Goal: Transaction & Acquisition: Obtain resource

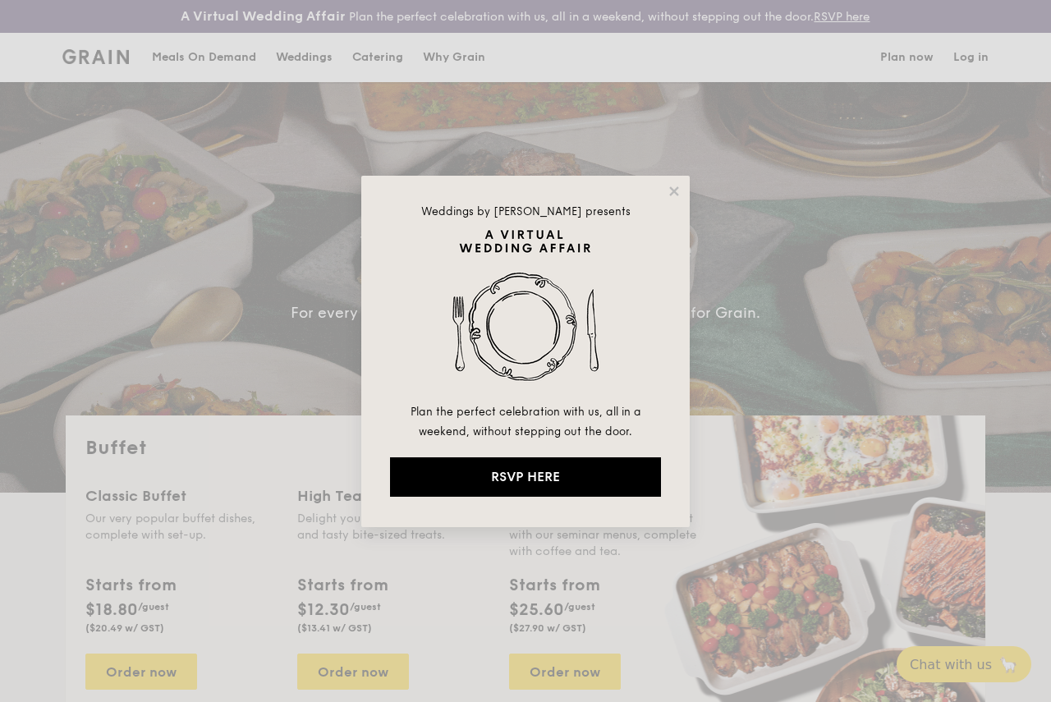
select select
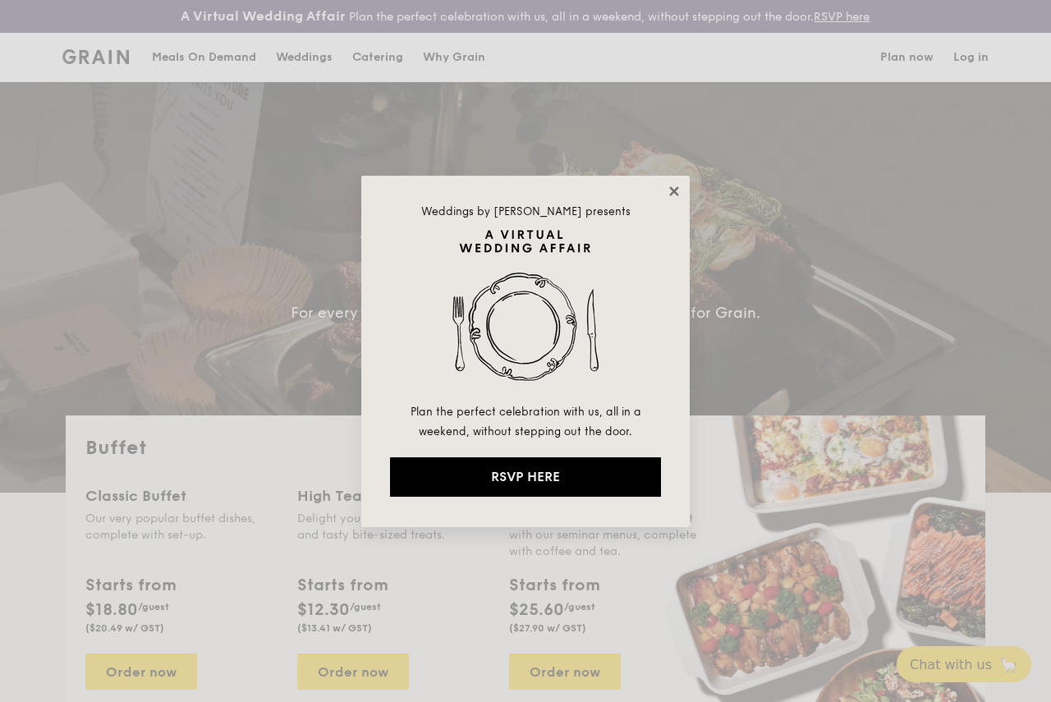
click at [679, 195] on icon at bounding box center [674, 191] width 15 height 15
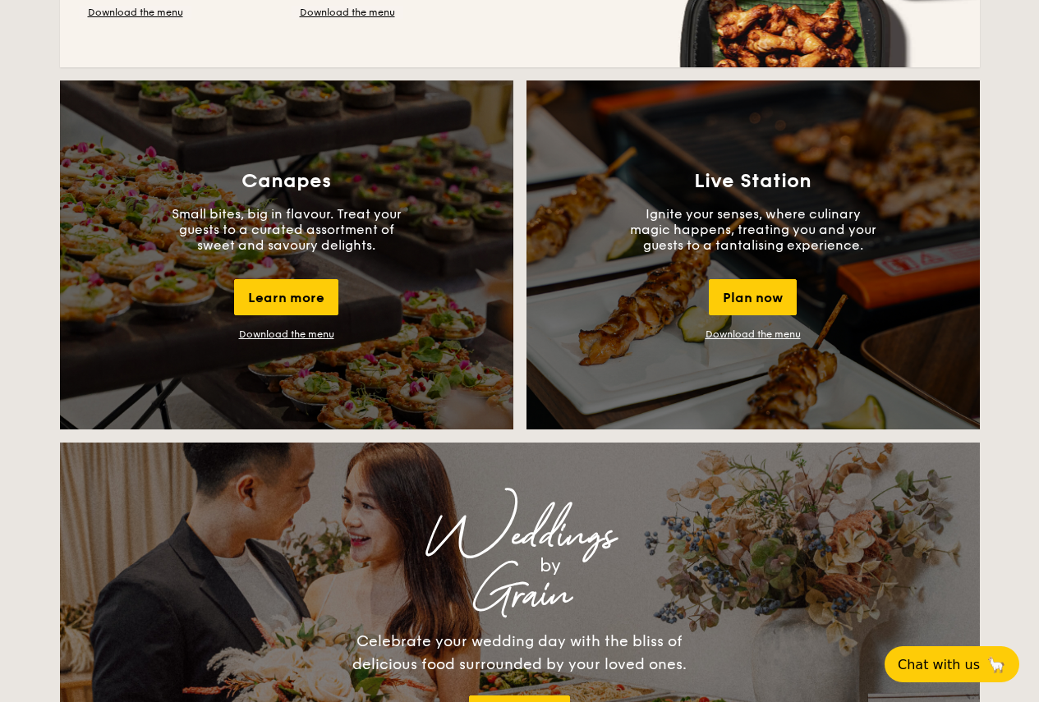
scroll to position [1421, 0]
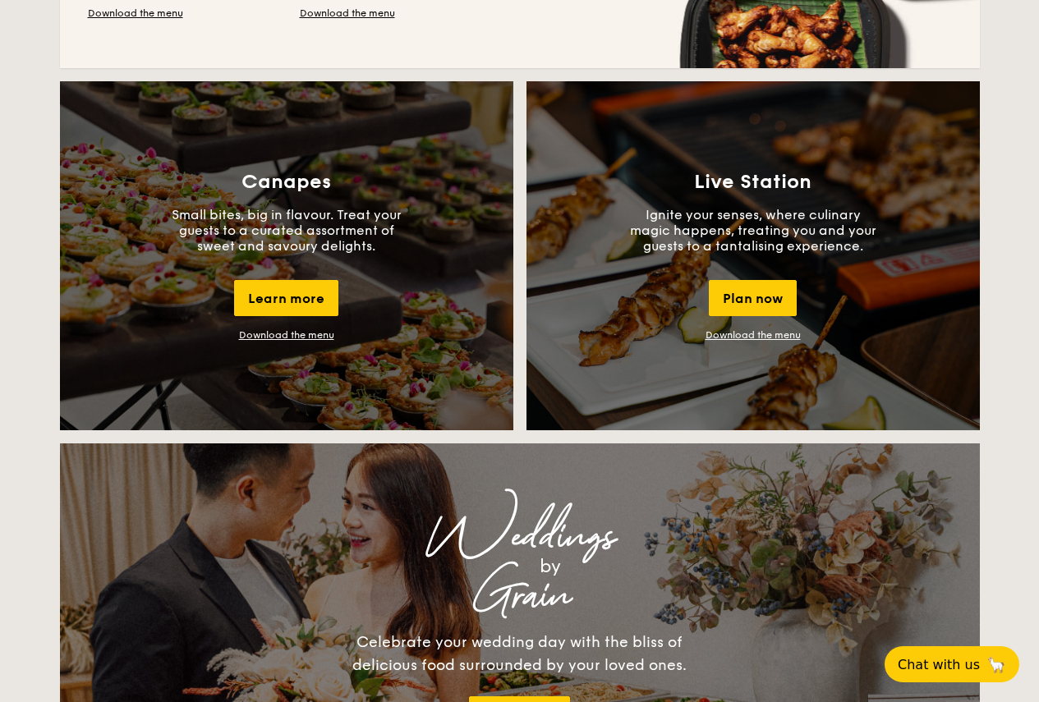
click at [269, 341] on link "Download the menu" at bounding box center [286, 334] width 95 height 11
click at [271, 316] on div "Learn more" at bounding box center [286, 298] width 104 height 36
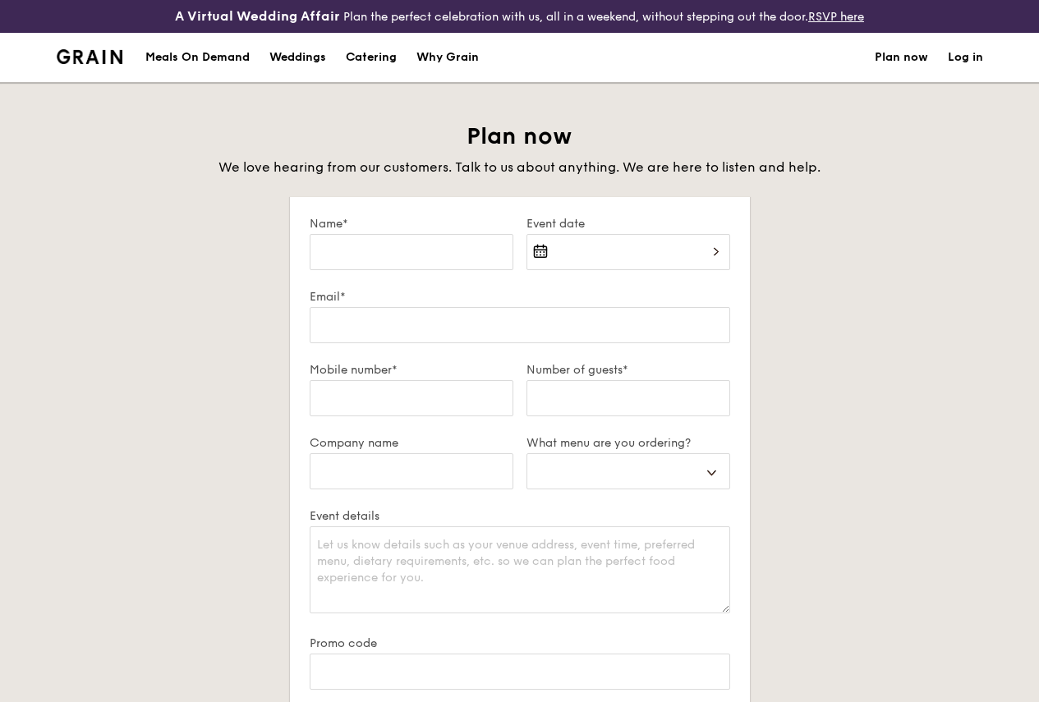
select select
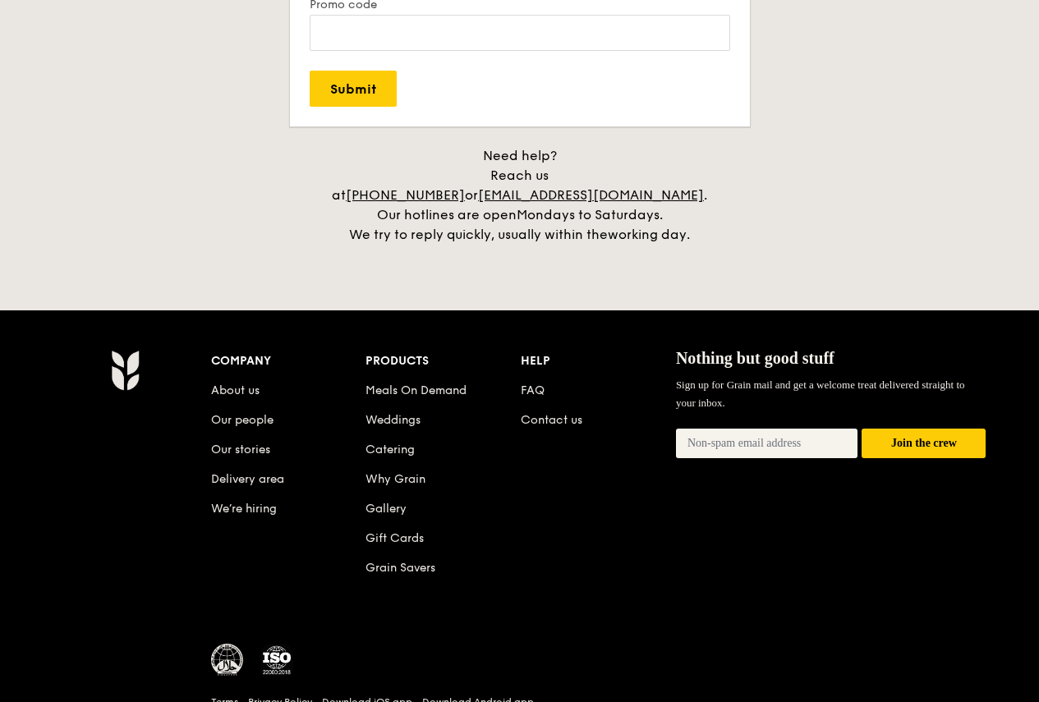
scroll to position [653, 0]
